Goal: Find contact information: Find contact information

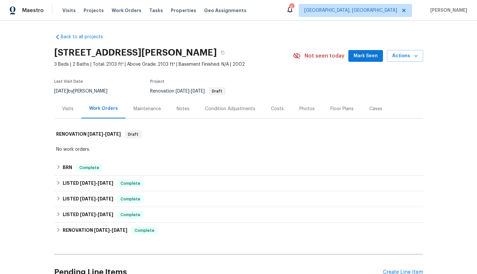
click at [77, 175] on div "LISTED [DATE] - [DATE] Complete M Green A/C and Heating, LLC HVAC, BRN_AND_LRR …" at bounding box center [238, 183] width 369 height 16
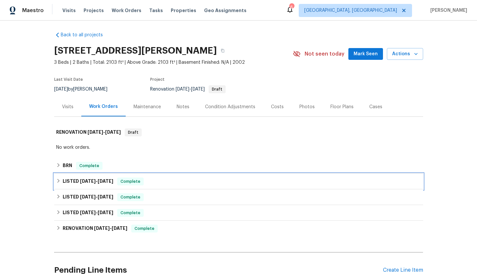
click at [89, 186] on div "LISTED [DATE] - [DATE] Complete" at bounding box center [238, 181] width 369 height 16
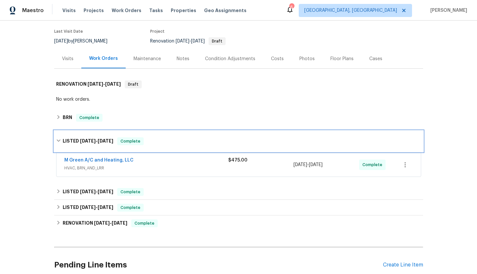
scroll to position [50, 0]
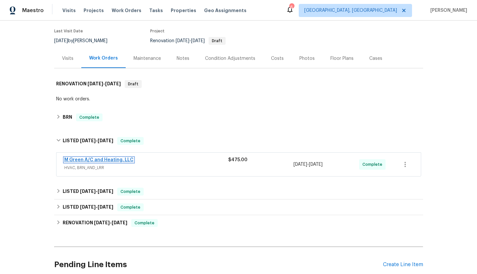
click at [114, 159] on link "M Green A/C and Heating, LLC" at bounding box center [98, 159] width 69 height 5
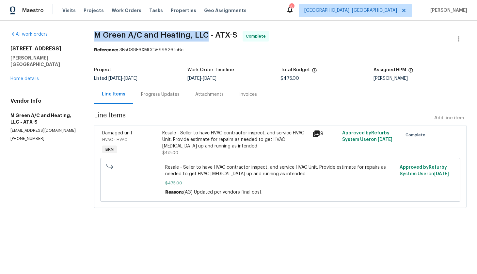
drag, startPoint x: 211, startPoint y: 34, endPoint x: 100, endPoint y: 35, distance: 111.4
click at [98, 33] on span "M Green A/C and Heating, LLC - ATX-S" at bounding box center [165, 35] width 143 height 8
copy span "M Green A/C and Heating, LLC"
